Goal: Task Accomplishment & Management: Complete application form

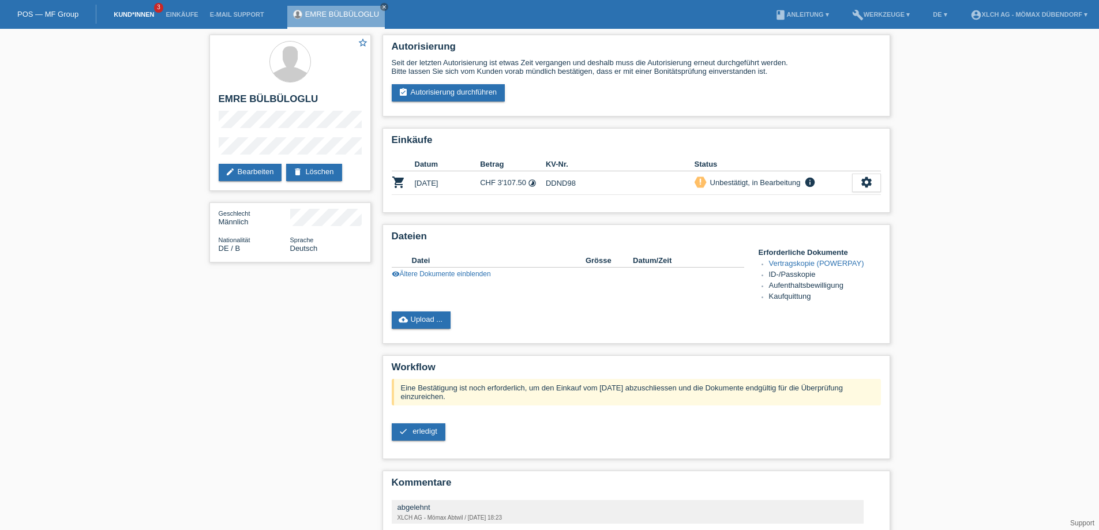
click at [133, 14] on link "Kund*innen" at bounding box center [134, 14] width 52 height 7
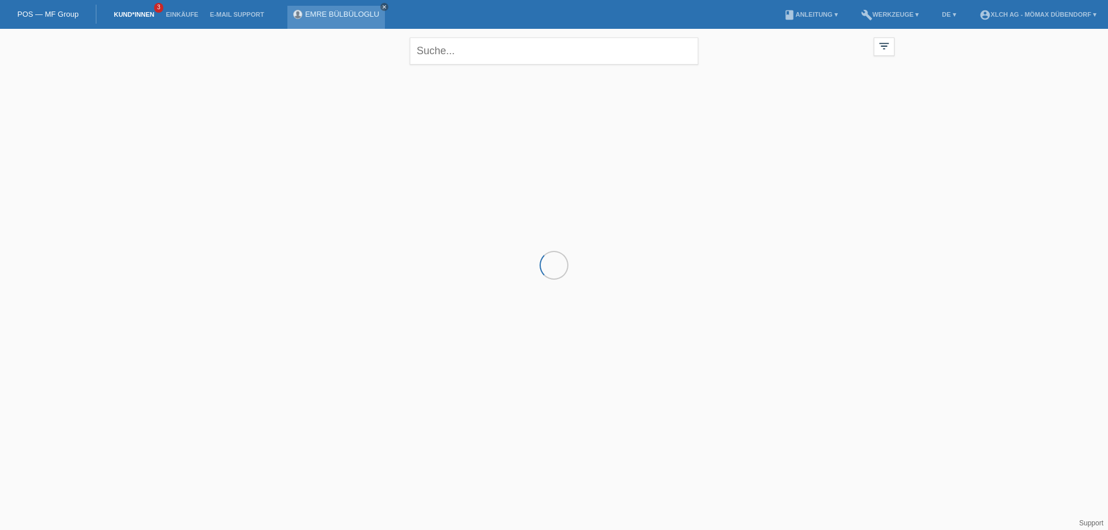
click at [383, 6] on icon "close" at bounding box center [384, 7] width 6 height 6
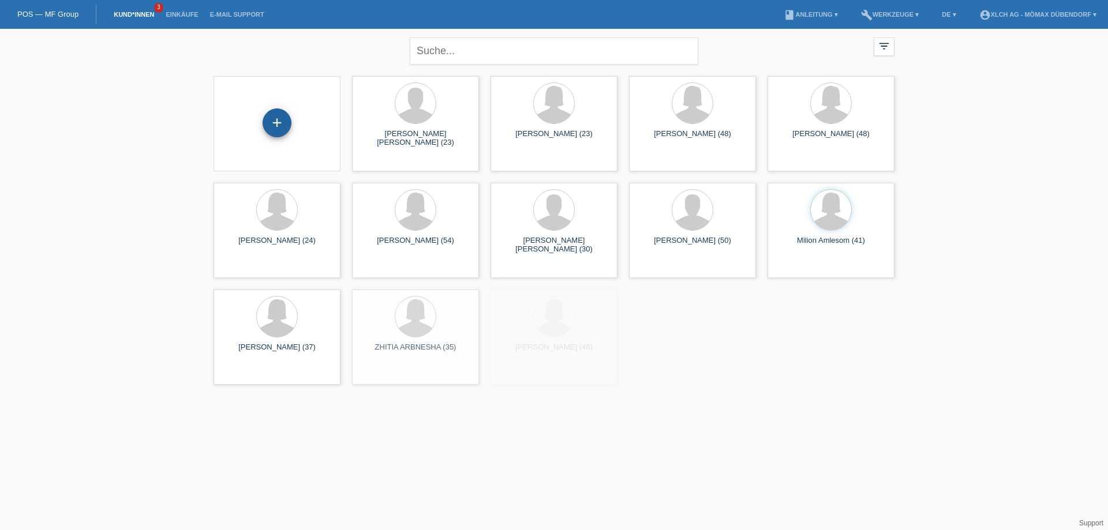
click at [275, 119] on div "+" at bounding box center [276, 122] width 29 height 29
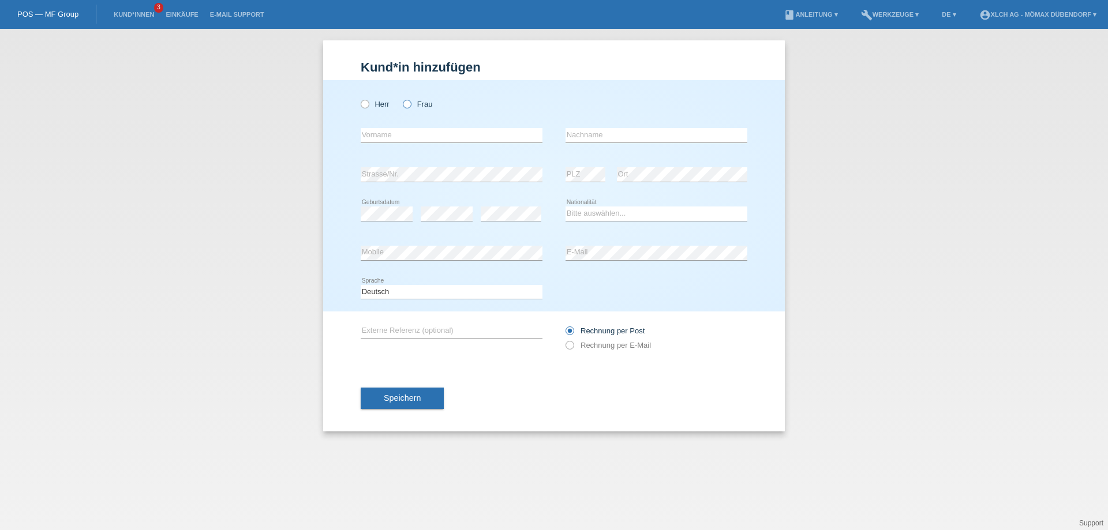
click at [401, 98] on icon at bounding box center [401, 98] width 0 height 0
click at [408, 103] on input "Frau" at bounding box center [406, 103] width 7 height 7
radio input "true"
click at [420, 138] on input "text" at bounding box center [452, 135] width 182 height 14
type input "Minire"
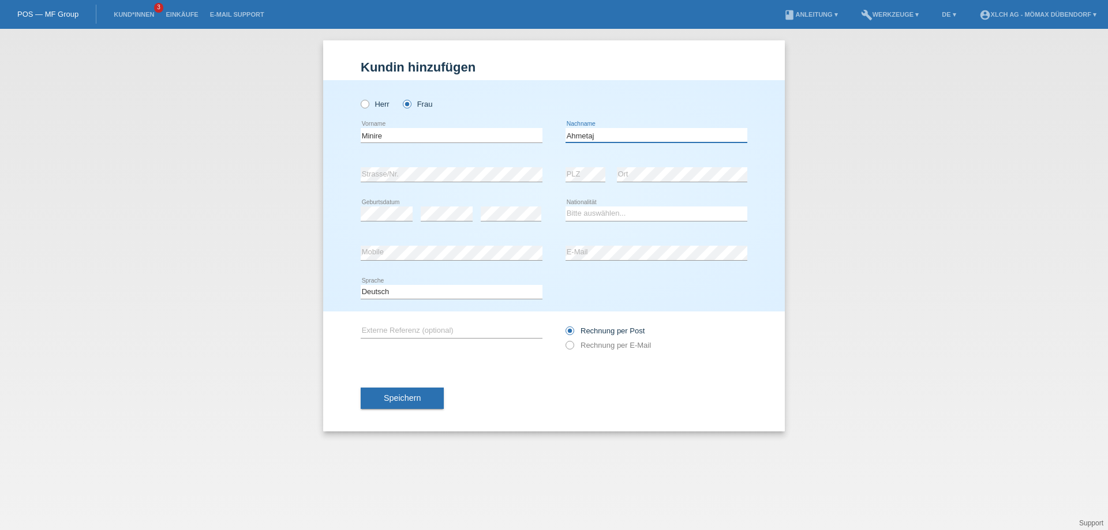
type input "Ahmetaj"
click at [586, 208] on select "Bitte auswählen... Schweiz Deutschland Liechtenstein Österreich ------------ Af…" at bounding box center [656, 214] width 182 height 14
select select "CH"
click at [565, 207] on select "Bitte auswählen... Schweiz Deutschland Liechtenstein Österreich ------------ Af…" at bounding box center [656, 214] width 182 height 14
click at [407, 411] on div "Speichern" at bounding box center [554, 398] width 386 height 67
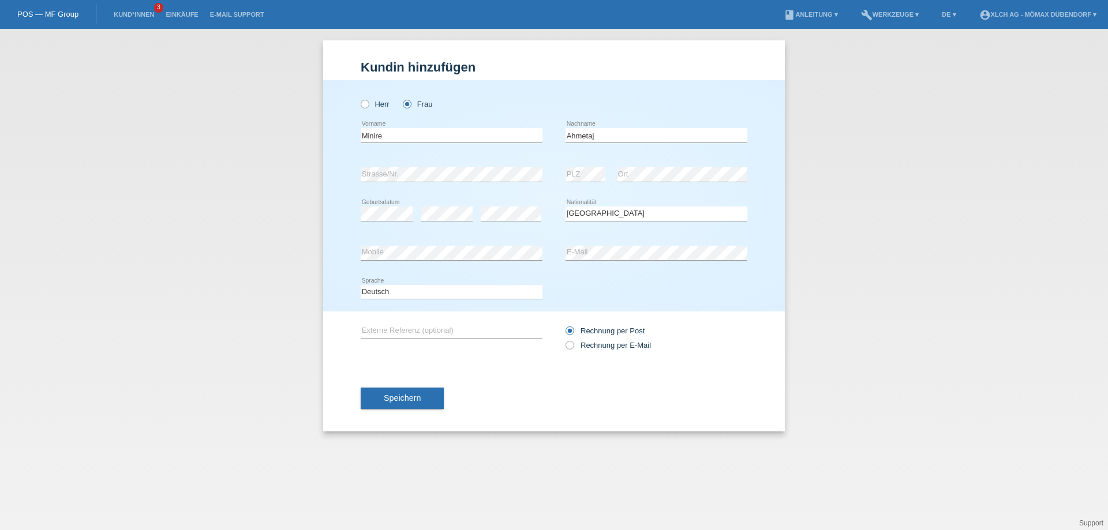
click at [402, 407] on button "Speichern" at bounding box center [402, 399] width 83 height 22
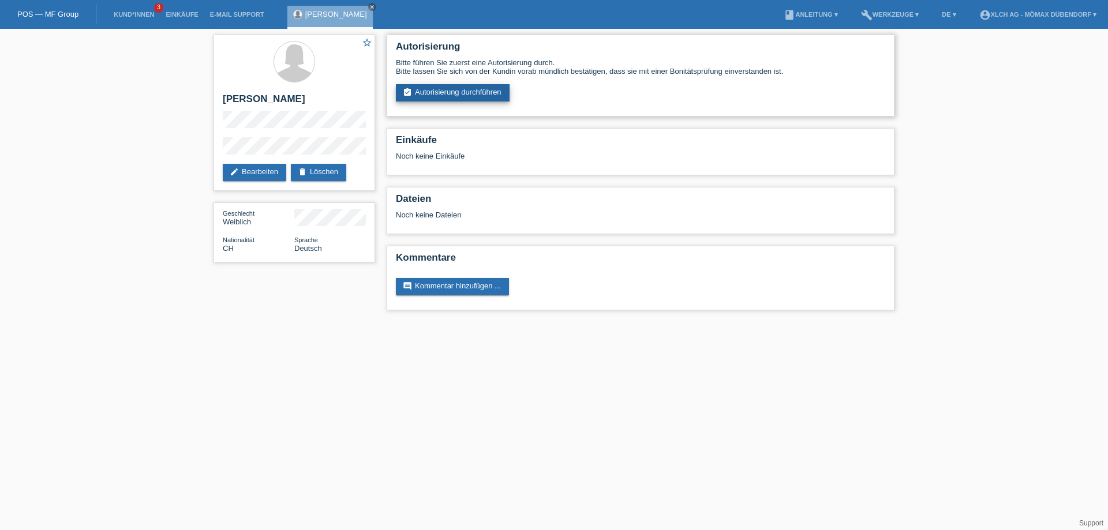
click at [417, 88] on link "assignment_turned_in Autorisierung durchführen" at bounding box center [453, 92] width 114 height 17
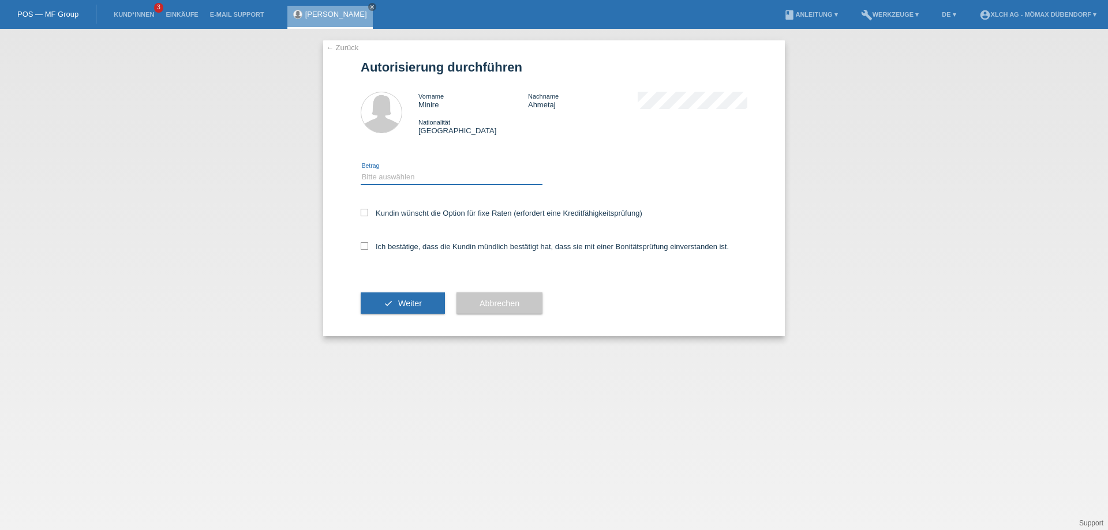
click at [392, 178] on select "Bitte auswählen CHF 1.00 - CHF 499.00 CHF 500.00 - CHF 1'999.00 CHF 2'000.00 - …" at bounding box center [452, 177] width 182 height 14
select select "3"
click at [361, 170] on select "Bitte auswählen CHF 1.00 - CHF 499.00 CHF 500.00 - CHF 1'999.00 CHF 2'000.00 - …" at bounding box center [452, 177] width 182 height 14
click at [361, 212] on icon at bounding box center [364, 212] width 7 height 7
click at [361, 212] on input "Kundin wünscht die Option für fixe Raten (erfordert eine Kreditfähigkeitsprüfun…" at bounding box center [364, 212] width 7 height 7
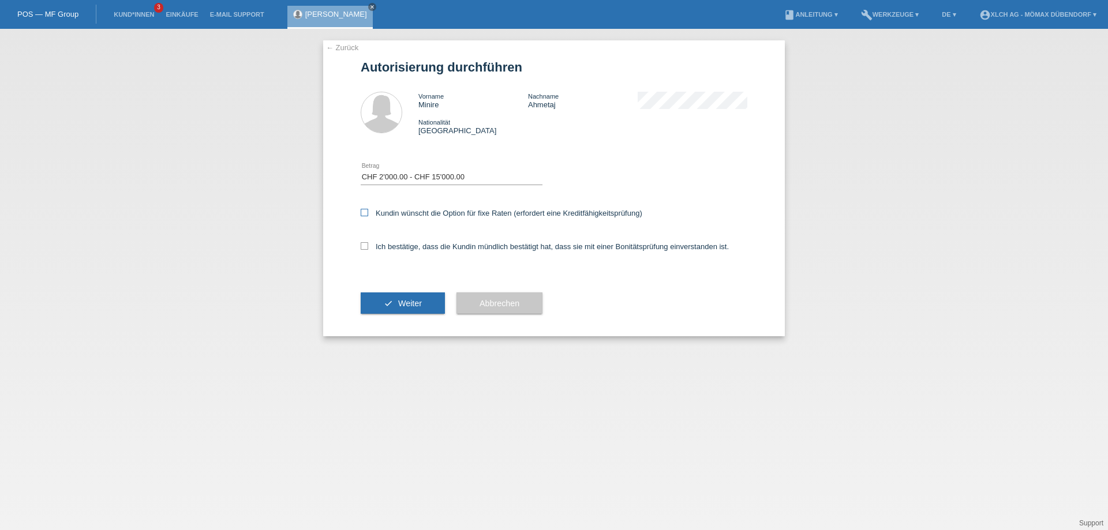
checkbox input "true"
click at [369, 246] on label "Ich bestätige, dass die Kundin mündlich bestätigt hat, dass sie mit einer Bonit…" at bounding box center [545, 246] width 368 height 9
click at [368, 246] on input "Ich bestätige, dass die Kundin mündlich bestätigt hat, dass sie mit einer Bonit…" at bounding box center [364, 245] width 7 height 7
checkbox input "true"
click at [398, 306] on span "Weiter" at bounding box center [410, 303] width 24 height 9
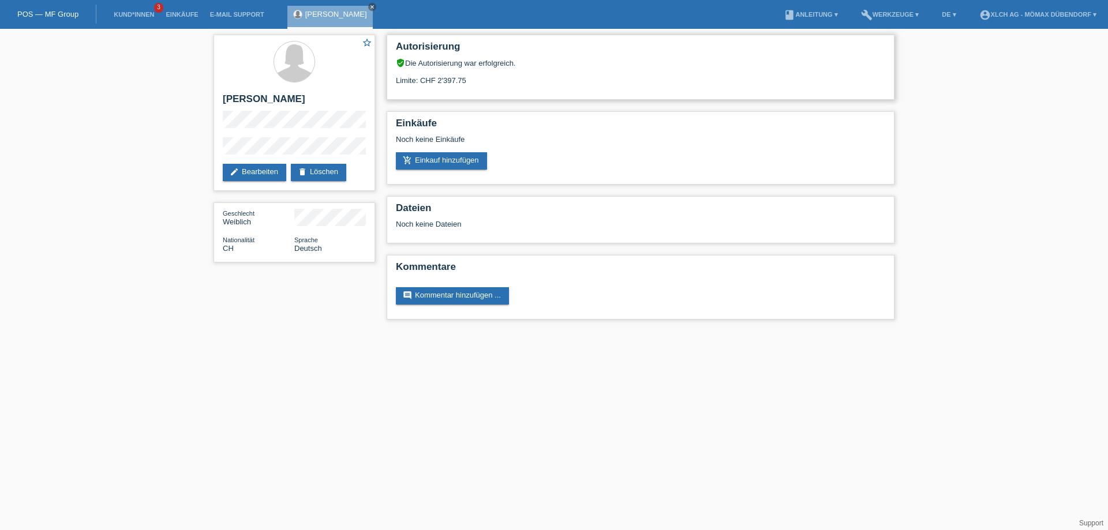
drag, startPoint x: 408, startPoint y: 80, endPoint x: 571, endPoint y: 97, distance: 164.2
click at [571, 97] on div "Autorisierung verified_user Die Autorisierung war erfolgreich. Limite: CHF 2'39…" at bounding box center [640, 67] width 508 height 65
drag, startPoint x: 446, startPoint y: 72, endPoint x: 497, endPoint y: 74, distance: 51.4
click at [497, 74] on div "Limite: CHF 2'397.75" at bounding box center [640, 75] width 489 height 17
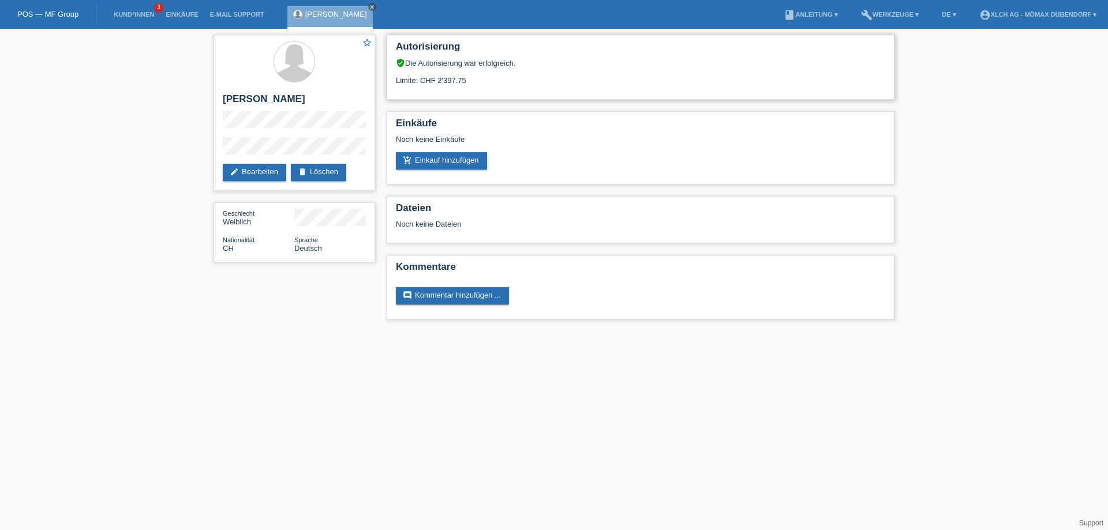
click at [500, 75] on div "Limite: CHF 2'397.75" at bounding box center [640, 75] width 489 height 17
drag, startPoint x: 441, startPoint y: 84, endPoint x: 469, endPoint y: 84, distance: 27.7
click at [469, 84] on div "Limite: CHF 2'397.75" at bounding box center [640, 75] width 489 height 17
click at [437, 166] on link "add_shopping_cart Einkauf hinzufügen" at bounding box center [441, 160] width 91 height 17
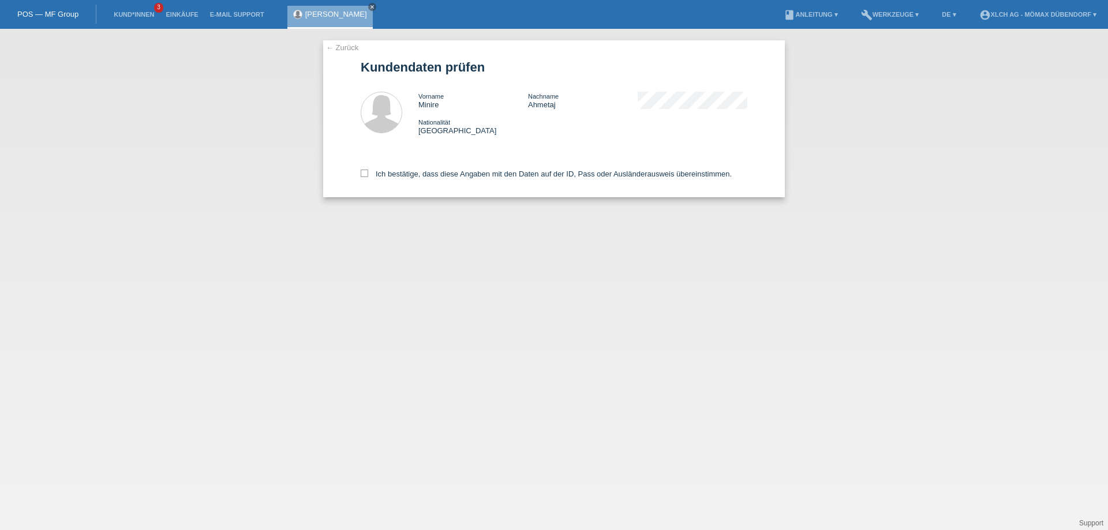
click at [360, 174] on div "← Zurück Kundendaten prüfen Vorname Minire Nachname [PERSON_NAME] Nationalität …" at bounding box center [553, 118] width 461 height 157
click at [367, 172] on icon at bounding box center [364, 173] width 7 height 7
click at [367, 172] on input "Ich bestätige, dass diese Angaben mit den Daten auf der ID, Pass oder Ausländer…" at bounding box center [364, 173] width 7 height 7
checkbox input "true"
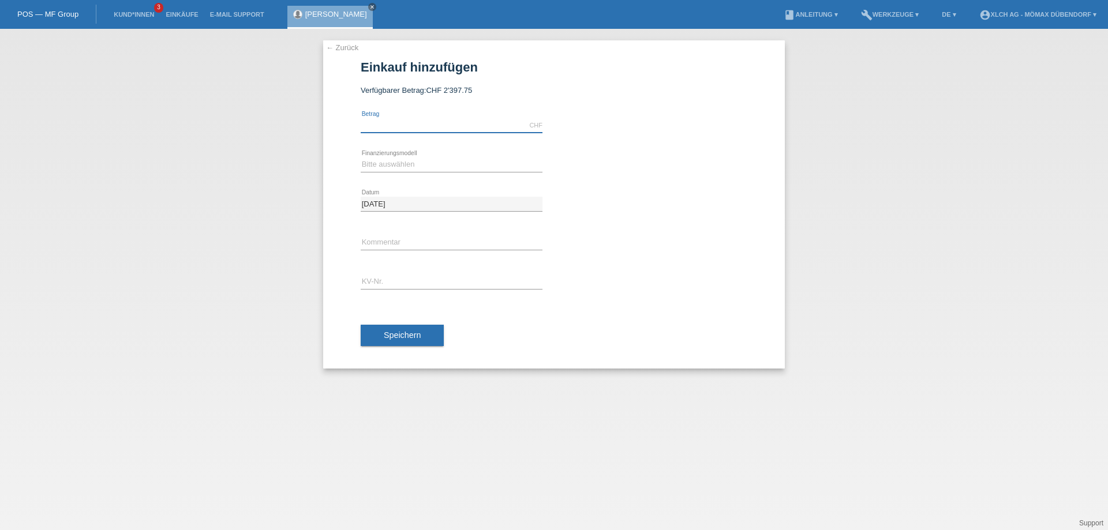
click at [393, 127] on input "text" at bounding box center [452, 125] width 182 height 14
type input "1500.00"
click at [511, 165] on select "Bitte auswählen Kauf auf Rechnung mit Teilzahlungsoption Fixe Raten - Zinsübern…" at bounding box center [452, 164] width 182 height 14
select select "113"
click at [361, 157] on select "Bitte auswählen Kauf auf Rechnung mit Teilzahlungsoption Fixe Raten - Zinsübern…" at bounding box center [452, 164] width 182 height 14
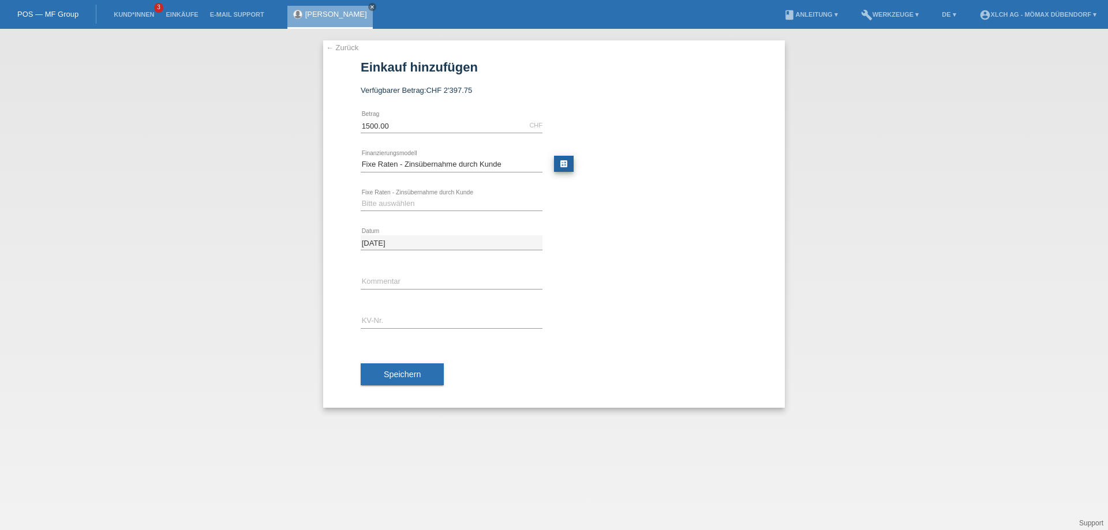
click at [571, 159] on link "calculate" at bounding box center [564, 164] width 20 height 16
type input "1500.00"
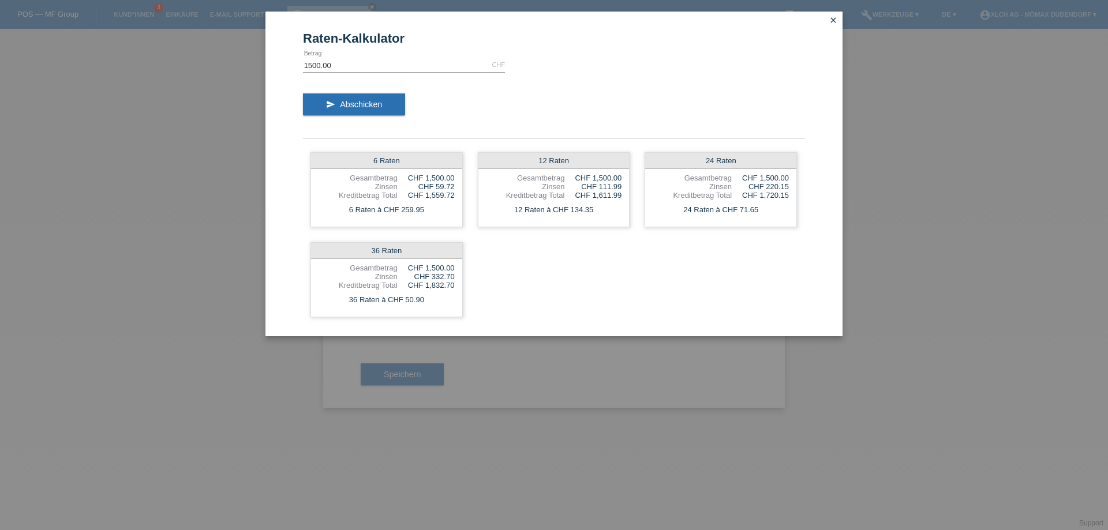
click at [835, 17] on icon "close" at bounding box center [832, 20] width 9 height 9
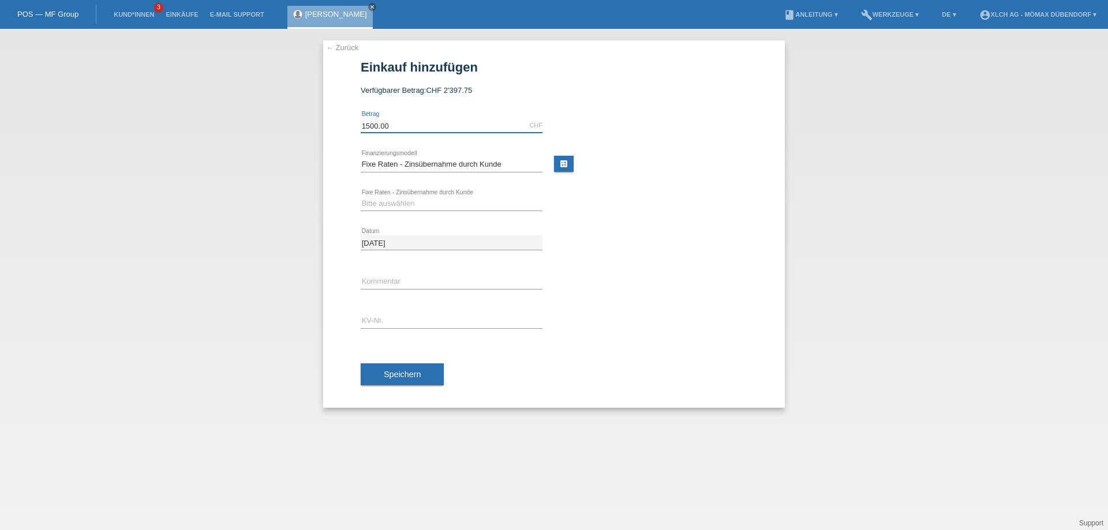
click at [404, 118] on input "1500.00" at bounding box center [452, 125] width 182 height 14
type input "2397.75"
click at [569, 170] on link "calculate" at bounding box center [564, 164] width 20 height 16
type input "2397.75"
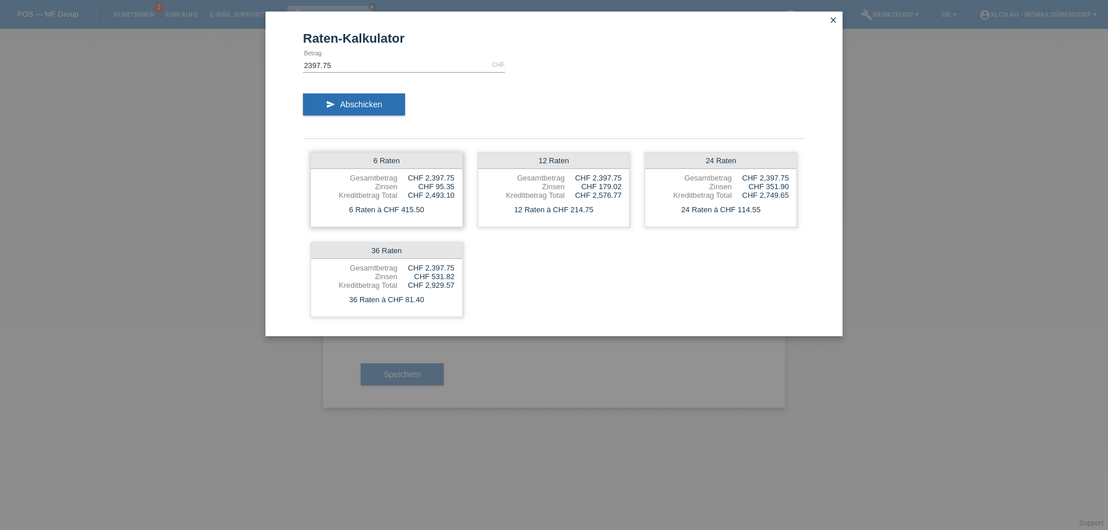
drag, startPoint x: 398, startPoint y: 208, endPoint x: 451, endPoint y: 209, distance: 52.5
click at [451, 209] on div "6 Raten à CHF 415.50" at bounding box center [386, 209] width 151 height 15
click at [440, 210] on div "6 Raten à CHF 415.50" at bounding box center [386, 209] width 151 height 15
drag, startPoint x: 363, startPoint y: 255, endPoint x: 400, endPoint y: 253, distance: 37.6
click at [400, 253] on div "36 Raten" at bounding box center [386, 251] width 151 height 16
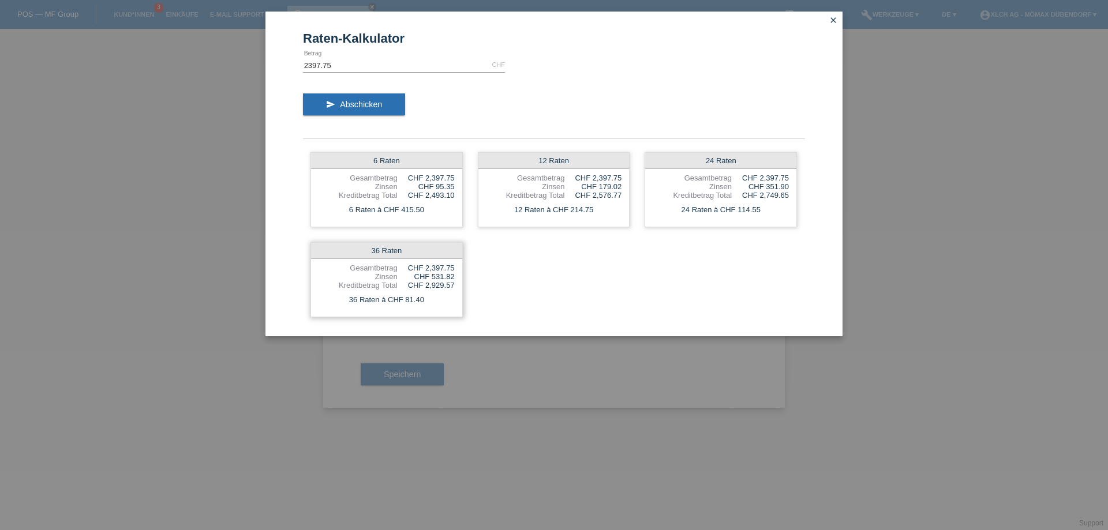
click at [400, 253] on div "36 Raten" at bounding box center [386, 251] width 151 height 16
drag, startPoint x: 403, startPoint y: 298, endPoint x: 430, endPoint y: 297, distance: 27.1
click at [430, 297] on div "36 Raten à CHF 81.40" at bounding box center [386, 299] width 151 height 15
drag, startPoint x: 348, startPoint y: 300, endPoint x: 380, endPoint y: 297, distance: 31.9
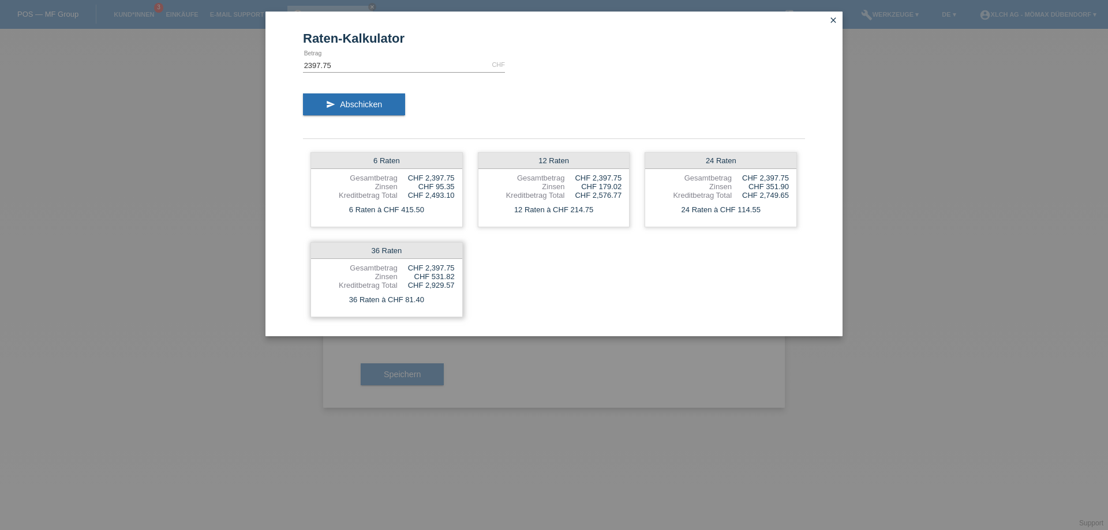
click at [380, 297] on div "36 Raten à CHF 81.40" at bounding box center [386, 299] width 151 height 15
drag, startPoint x: 428, startPoint y: 279, endPoint x: 453, endPoint y: 279, distance: 24.8
click at [453, 279] on div "CHF 531.82" at bounding box center [425, 276] width 57 height 9
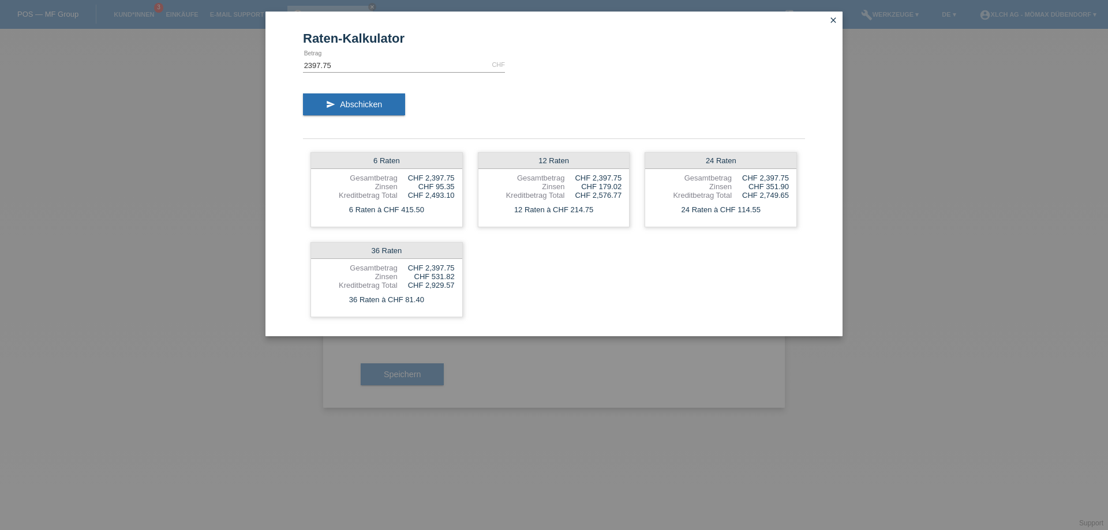
click at [834, 21] on icon "close" at bounding box center [832, 20] width 9 height 9
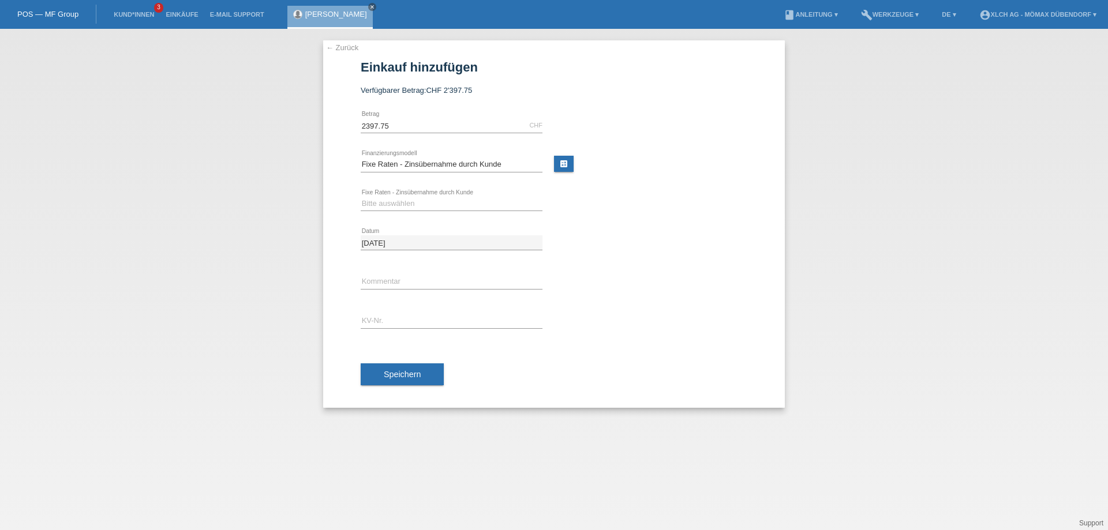
click at [341, 48] on link "← Zurück" at bounding box center [342, 47] width 32 height 9
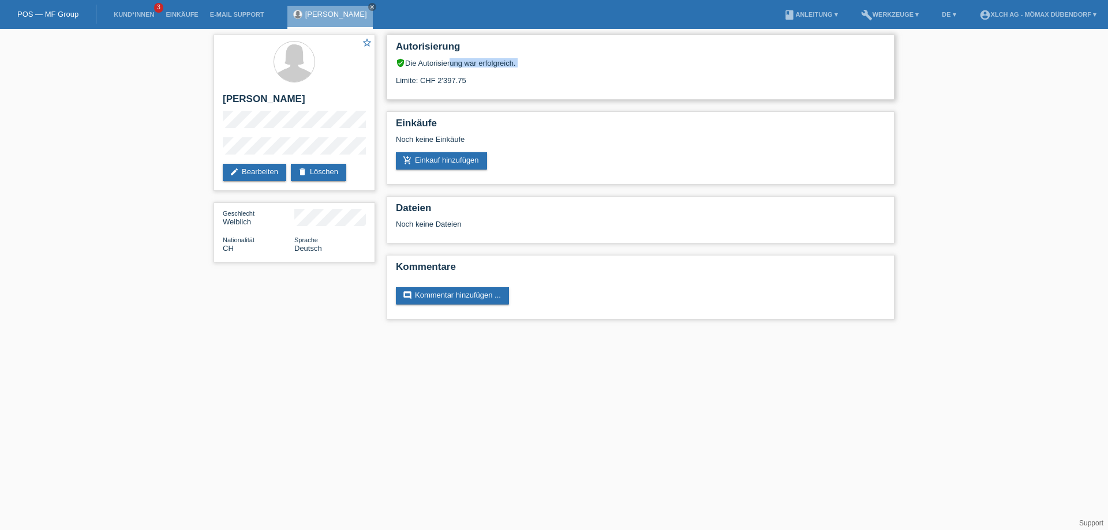
drag, startPoint x: 466, startPoint y: 66, endPoint x: 515, endPoint y: 69, distance: 49.7
click at [515, 69] on div "verified_user Die Autorisierung war erfolgreich. Limite: CHF 2'397.75" at bounding box center [640, 71] width 489 height 27
click at [511, 72] on div "Limite: CHF 2'397.75" at bounding box center [640, 75] width 489 height 17
drag, startPoint x: 423, startPoint y: 73, endPoint x: 521, endPoint y: 82, distance: 98.5
click at [521, 82] on div "Limite: CHF 2'397.75" at bounding box center [640, 75] width 489 height 17
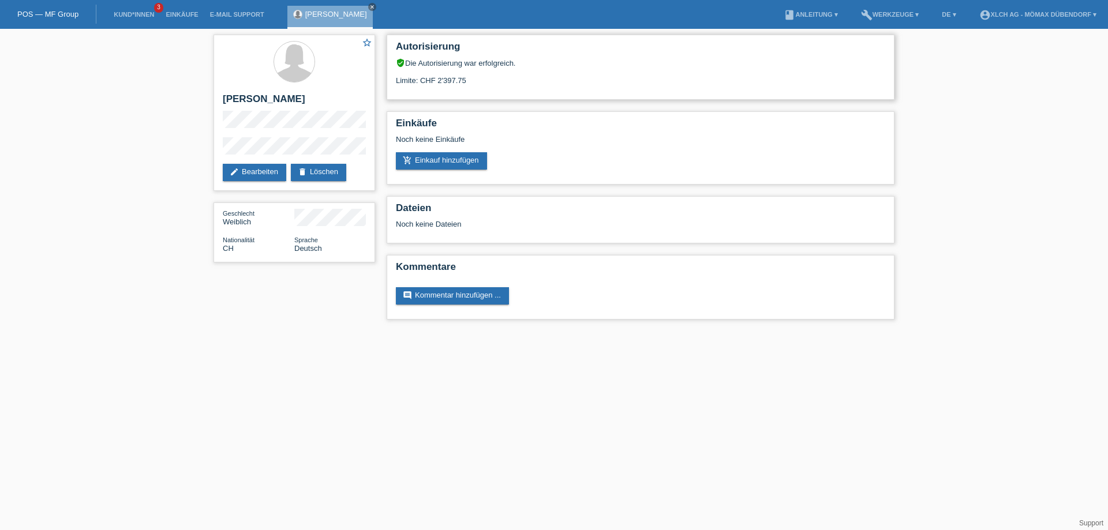
click at [520, 83] on div "Limite: CHF 2'397.75" at bounding box center [640, 75] width 489 height 17
drag, startPoint x: 434, startPoint y: 77, endPoint x: 491, endPoint y: 77, distance: 56.5
click at [491, 77] on div "Limite: CHF 2'397.75" at bounding box center [640, 75] width 489 height 17
click at [489, 78] on div "Limite: CHF 2'397.75" at bounding box center [640, 75] width 489 height 17
click at [422, 157] on link "add_shopping_cart Einkauf hinzufügen" at bounding box center [441, 160] width 91 height 17
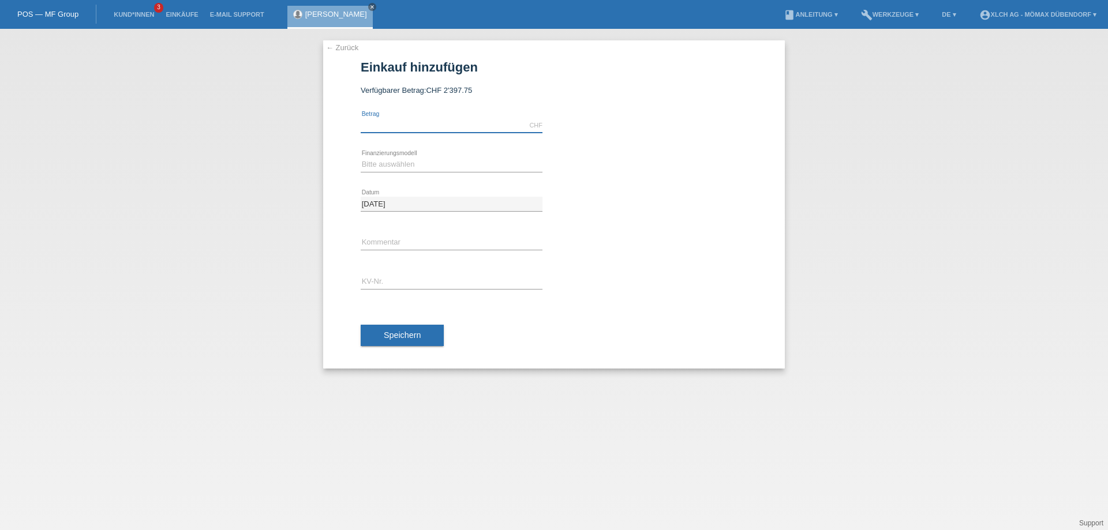
click at [393, 127] on input "text" at bounding box center [452, 125] width 182 height 14
type input "1500.00"
click at [397, 162] on select "Bitte auswählen Kauf auf Rechnung mit Teilzahlungsoption Fixe Raten - Zinsübern…" at bounding box center [452, 164] width 182 height 14
select select "113"
click at [361, 157] on select "Bitte auswählen Kauf auf Rechnung mit Teilzahlungsoption Fixe Raten - Zinsübern…" at bounding box center [452, 164] width 182 height 14
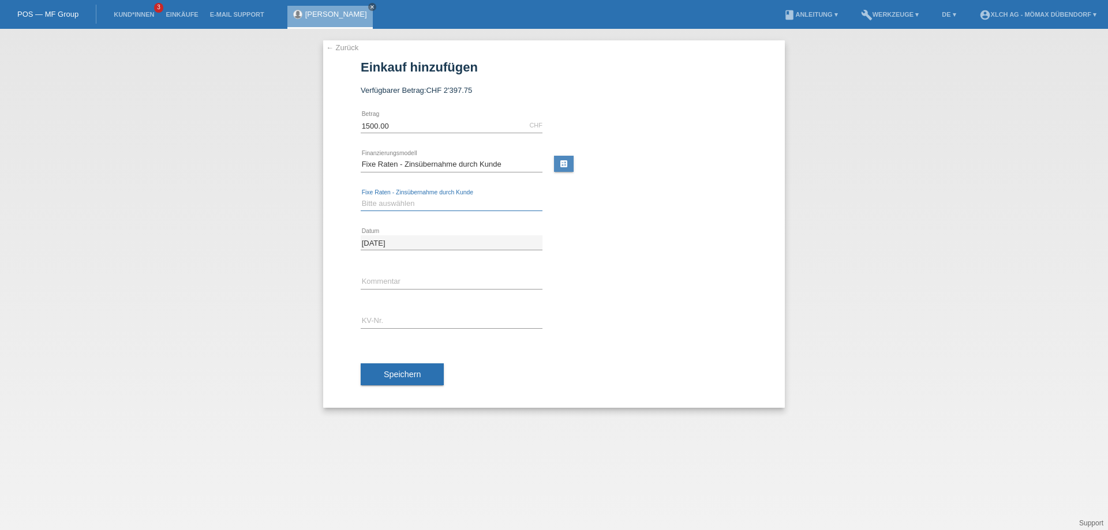
drag, startPoint x: 440, startPoint y: 200, endPoint x: 605, endPoint y: 188, distance: 164.8
click at [440, 200] on select "Bitte auswählen 6 Raten 12 Raten 24 Raten 36 Raten" at bounding box center [452, 204] width 182 height 14
click at [564, 169] on link "calculate" at bounding box center [564, 164] width 20 height 16
type input "1500.00"
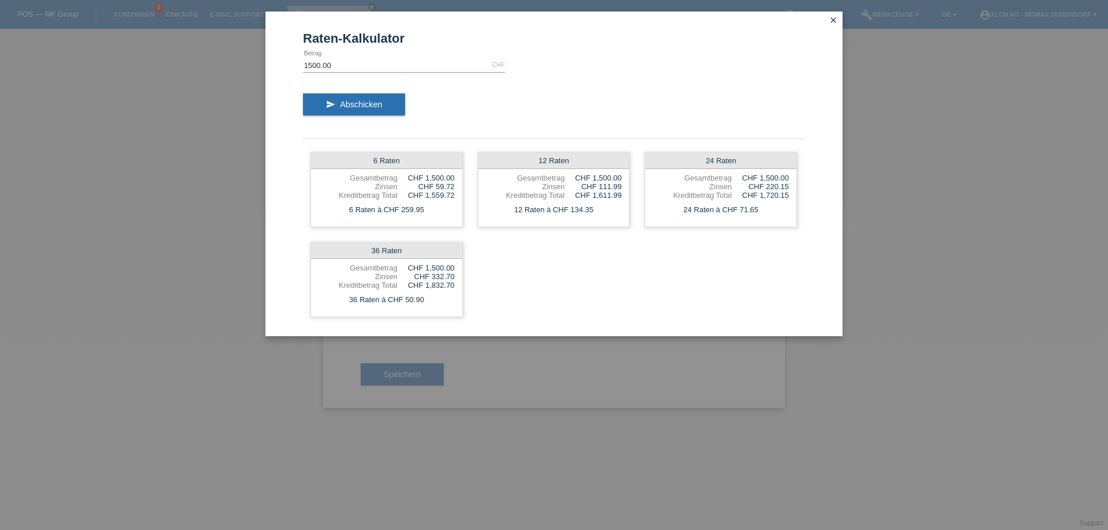
drag, startPoint x: 434, startPoint y: 279, endPoint x: 473, endPoint y: 283, distance: 38.9
click at [473, 283] on div "6 Raten Gesamtbetrag CHF 1,500.00 Zinsen CHF 59.72 Kreditbetrag Total CHF 1,559…" at bounding box center [554, 235] width 502 height 180
click at [476, 283] on div "6 Raten Gesamtbetrag CHF 1,500.00 Zinsen CHF 59.72 Kreditbetrag Total CHF 1,559…" at bounding box center [554, 235] width 502 height 180
